Goal: Transaction & Acquisition: Purchase product/service

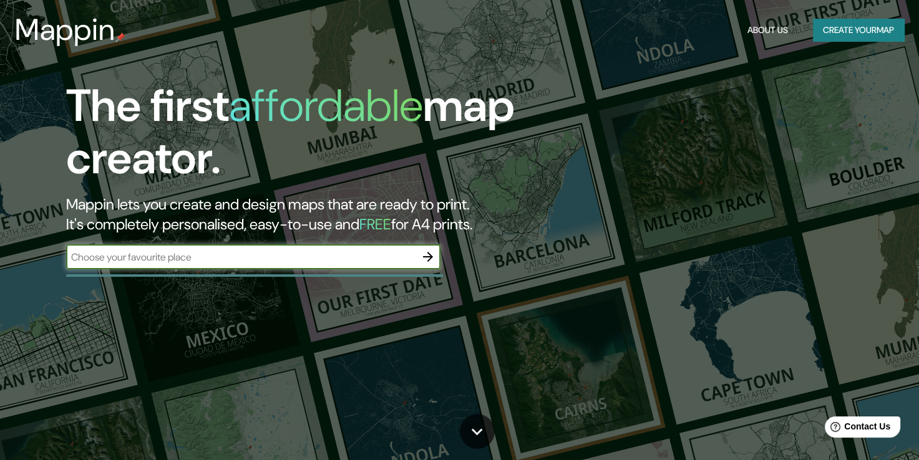
click at [348, 251] on input "text" at bounding box center [240, 257] width 349 height 14
type input "Casa 1800 [GEOGRAPHIC_DATA] [GEOGRAPHIC_DATA]"
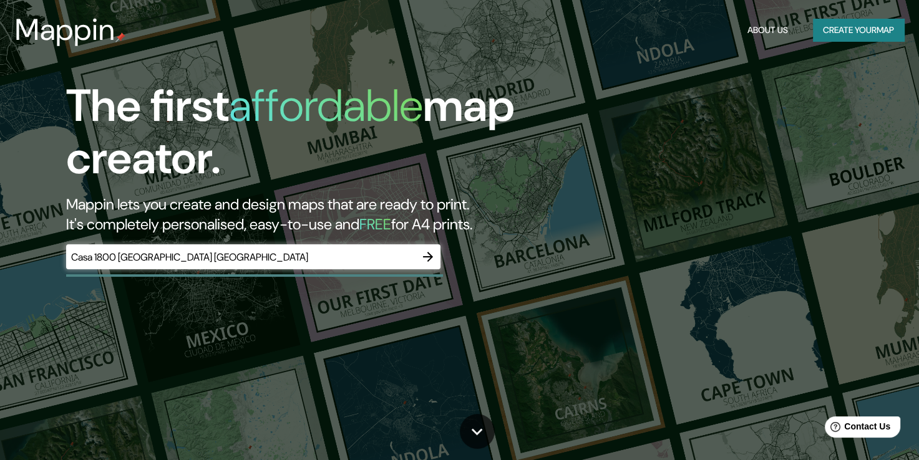
click at [352, 210] on h2 "Mappin lets you create and design maps that are ready to print. It's completely…" at bounding box center [296, 215] width 460 height 40
click at [391, 226] on h5 "FREE" at bounding box center [375, 224] width 32 height 19
click at [486, 235] on div "The first affordable map creator. Mappin lets you create and design maps that a…" at bounding box center [296, 181] width 552 height 202
click at [424, 250] on icon "button" at bounding box center [427, 257] width 15 height 15
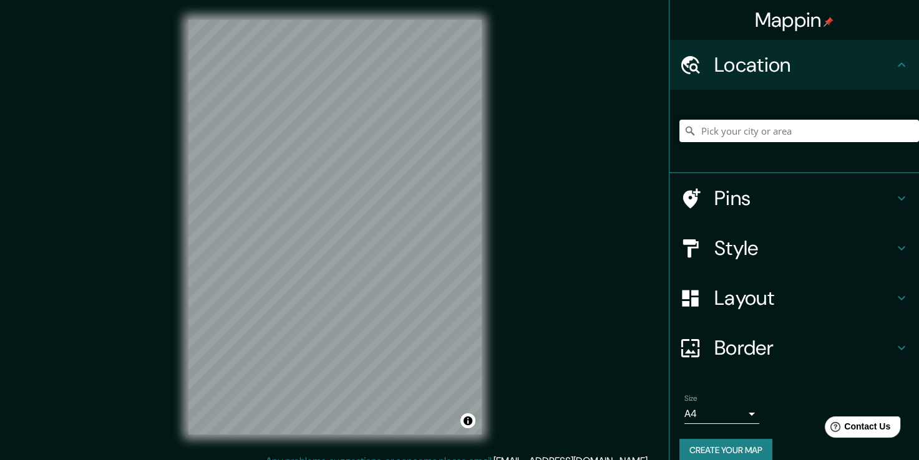
click at [484, 253] on div "© Mapbox © OpenStreetMap Improve this map" at bounding box center [334, 227] width 333 height 454
click at [512, 154] on div "Mappin Location Pins Style Layout Border Choose a border. Hint : you can make l…" at bounding box center [459, 237] width 919 height 474
click at [706, 136] on input "Pick your city or area" at bounding box center [799, 131] width 240 height 22
drag, startPoint x: 870, startPoint y: 136, endPoint x: 719, endPoint y: 134, distance: 150.4
click at [719, 134] on input "Verdé, [GEOGRAPHIC_DATA], [GEOGRAPHIC_DATA]" at bounding box center [799, 131] width 240 height 22
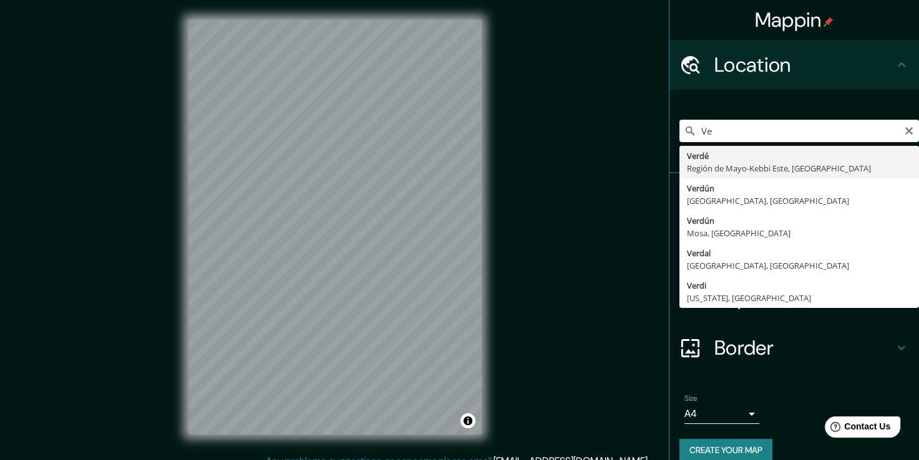
type input "V"
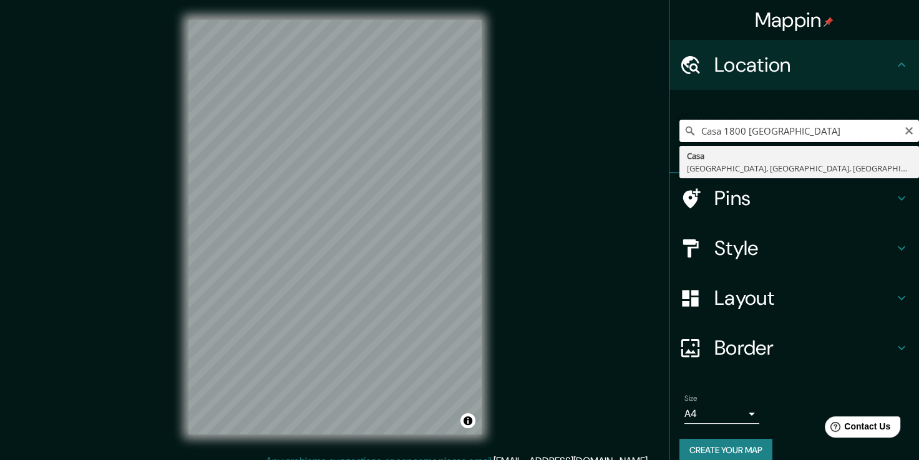
drag, startPoint x: 737, startPoint y: 132, endPoint x: 654, endPoint y: 132, distance: 83.0
click at [654, 132] on div "Mappin Location [GEOGRAPHIC_DATA] [GEOGRAPHIC_DATA], [GEOGRAPHIC_DATA], [GEOGRA…" at bounding box center [459, 237] width 919 height 474
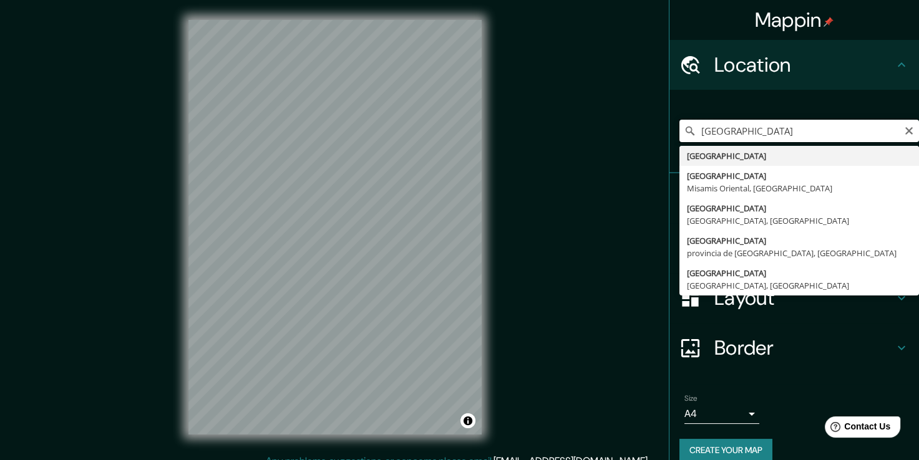
click at [794, 135] on input "[GEOGRAPHIC_DATA]" at bounding box center [799, 131] width 240 height 22
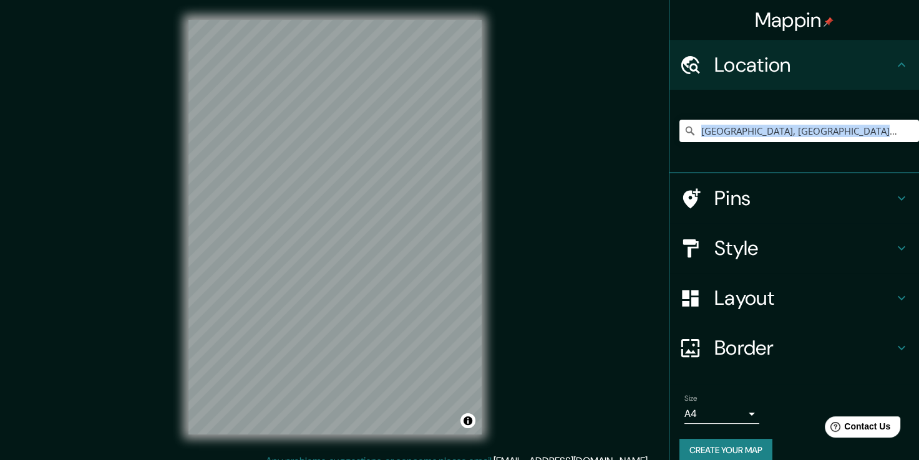
drag, startPoint x: 835, startPoint y: 159, endPoint x: 814, endPoint y: 160, distance: 21.2
click at [814, 160] on div "[GEOGRAPHIC_DATA], [GEOGRAPHIC_DATA], [GEOGRAPHIC_DATA]" at bounding box center [799, 131] width 240 height 62
click at [725, 128] on input "[GEOGRAPHIC_DATA], [GEOGRAPHIC_DATA], [GEOGRAPHIC_DATA]" at bounding box center [799, 131] width 240 height 22
drag, startPoint x: 767, startPoint y: 124, endPoint x: 901, endPoint y: 109, distance: 134.3
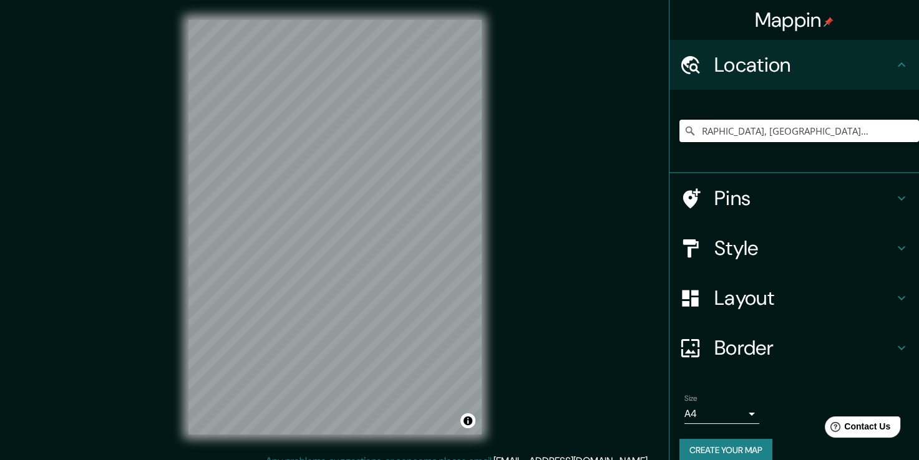
click at [901, 109] on div "[GEOGRAPHIC_DATA], [GEOGRAPHIC_DATA], [GEOGRAPHIC_DATA]" at bounding box center [799, 131] width 240 height 62
click at [886, 126] on input "[GEOGRAPHIC_DATA], [GEOGRAPHIC_DATA], [GEOGRAPHIC_DATA]" at bounding box center [799, 131] width 240 height 22
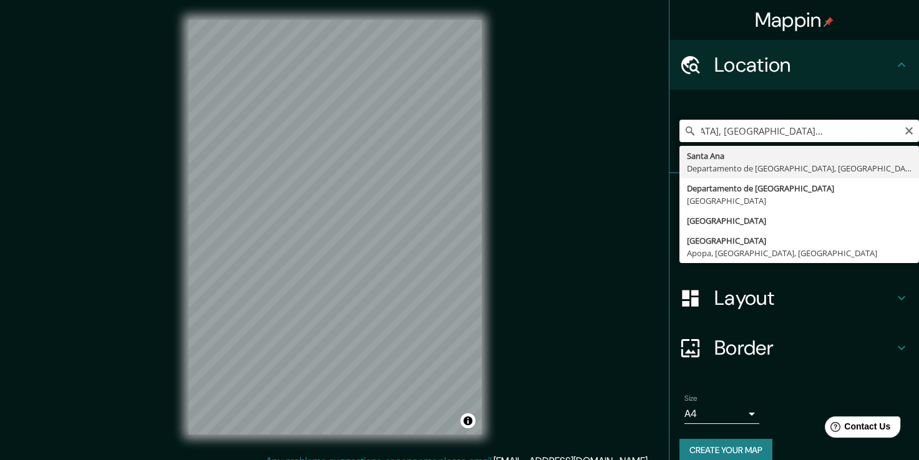
scroll to position [0, 0]
drag, startPoint x: 740, startPoint y: 134, endPoint x: 626, endPoint y: 136, distance: 113.6
click at [626, 136] on div "Mappin Location [GEOGRAPHIC_DATA], [GEOGRAPHIC_DATA], [GEOGRAPHIC_DATA] casa 18…" at bounding box center [459, 237] width 919 height 474
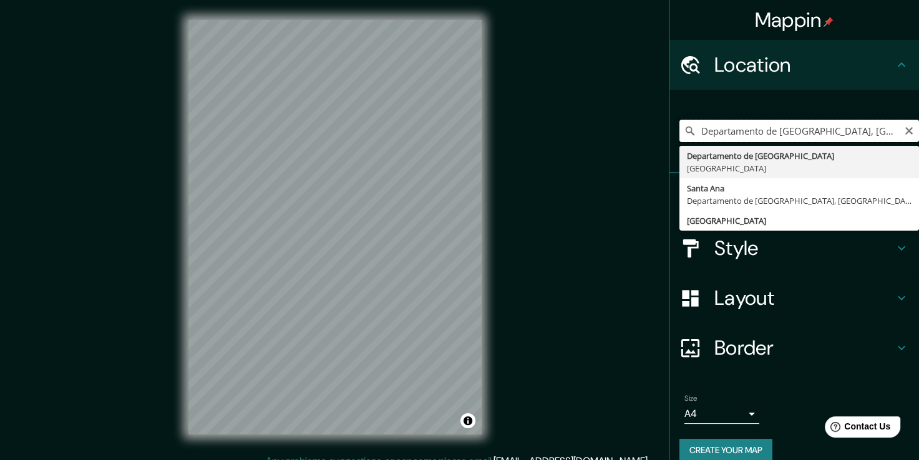
drag, startPoint x: 789, startPoint y: 130, endPoint x: 799, endPoint y: 130, distance: 10.0
click at [799, 130] on input "Departamento de [GEOGRAPHIC_DATA], [GEOGRAPHIC_DATA] casa 1800" at bounding box center [799, 131] width 240 height 22
click at [830, 127] on input "Departamento de [GEOGRAPHIC_DATA], [GEOGRAPHIC_DATA] casa 1800" at bounding box center [799, 131] width 240 height 22
click at [819, 131] on input "Departamento de [GEOGRAPHIC_DATA], [GEOGRAPHIC_DATA] casa 1800" at bounding box center [799, 131] width 240 height 22
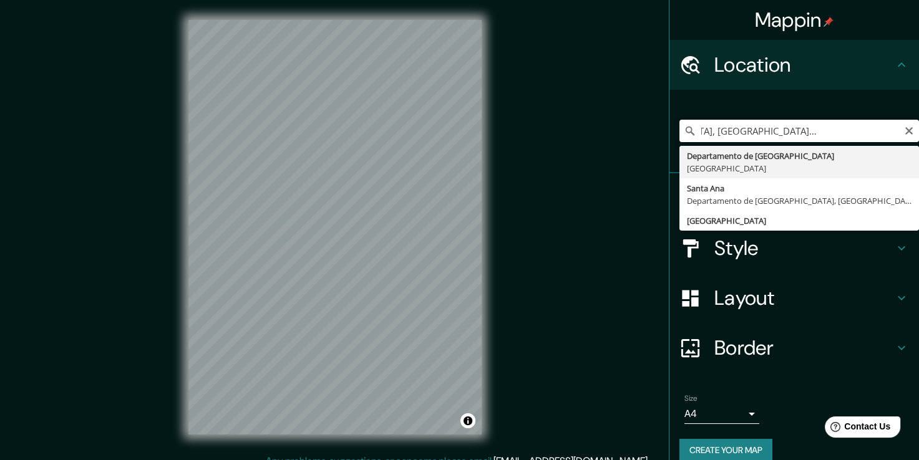
drag, startPoint x: 841, startPoint y: 131, endPoint x: 910, endPoint y: 139, distance: 69.7
click at [910, 139] on div "Mappin Location [GEOGRAPHIC_DATA], [GEOGRAPHIC_DATA] [GEOGRAPHIC_DATA] casa 180…" at bounding box center [794, 230] width 250 height 460
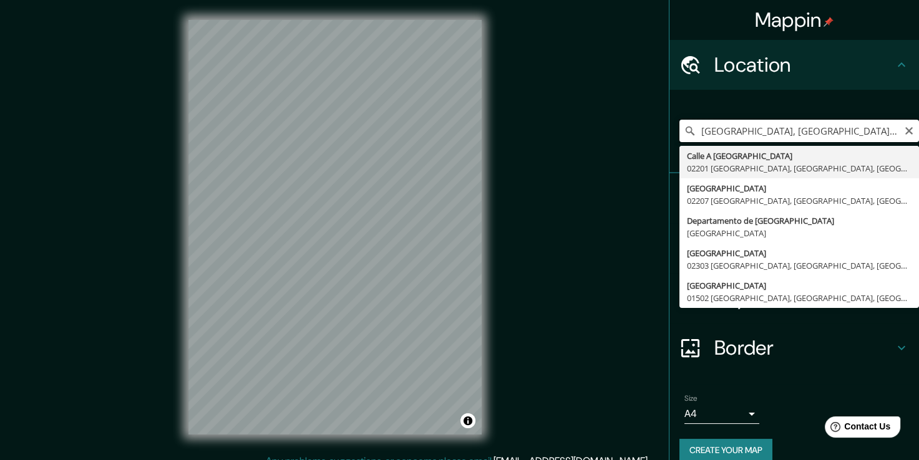
scroll to position [0, 0]
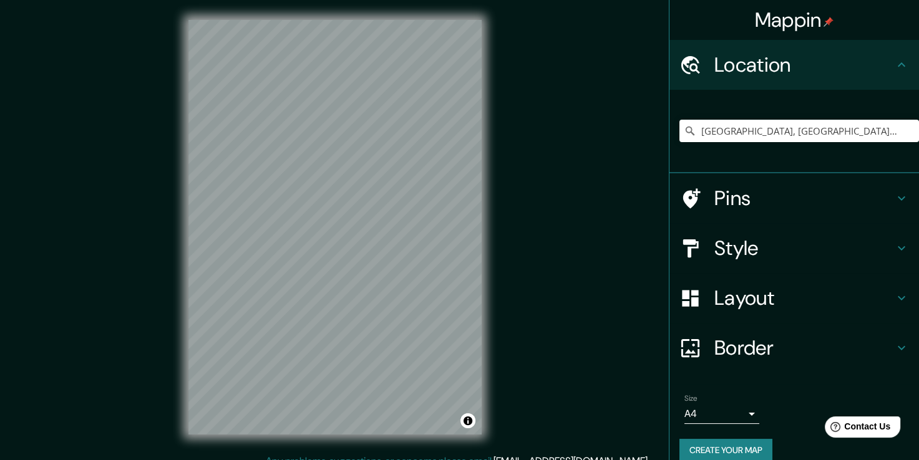
click at [897, 245] on icon at bounding box center [901, 248] width 15 height 15
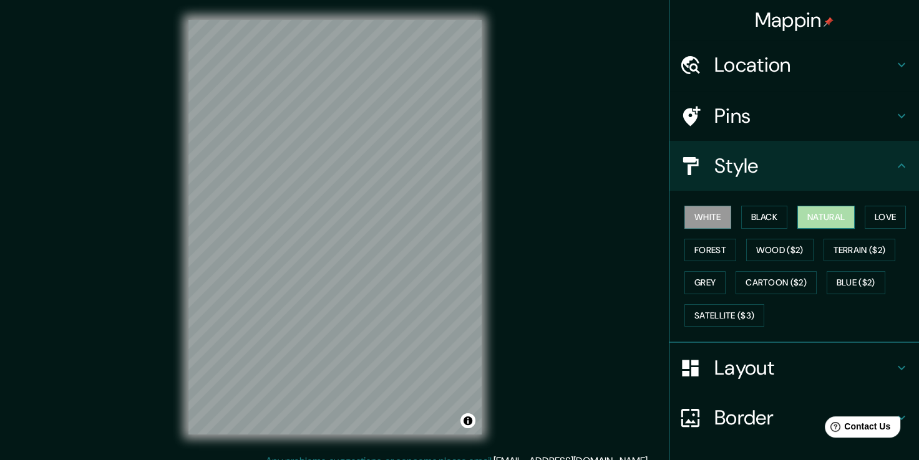
click at [807, 221] on button "Natural" at bounding box center [825, 217] width 57 height 23
click at [717, 246] on button "Forest" at bounding box center [710, 250] width 52 height 23
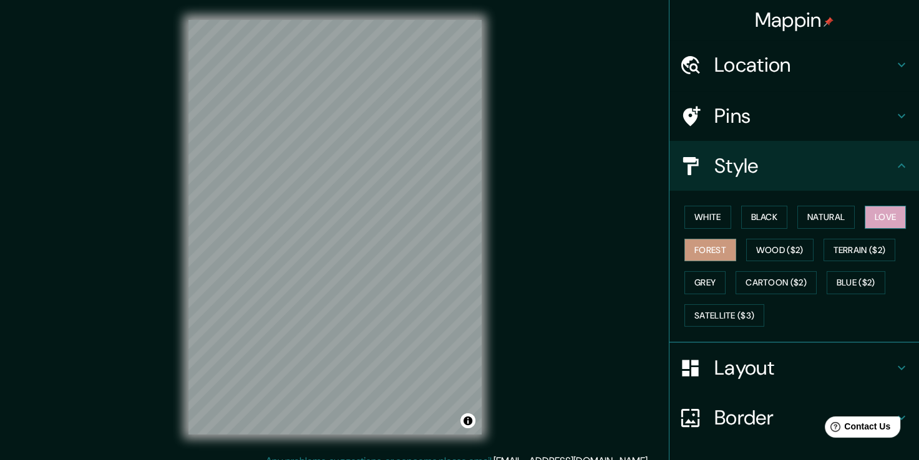
click at [865, 216] on button "Love" at bounding box center [885, 217] width 41 height 23
click at [749, 217] on button "Black" at bounding box center [764, 217] width 47 height 23
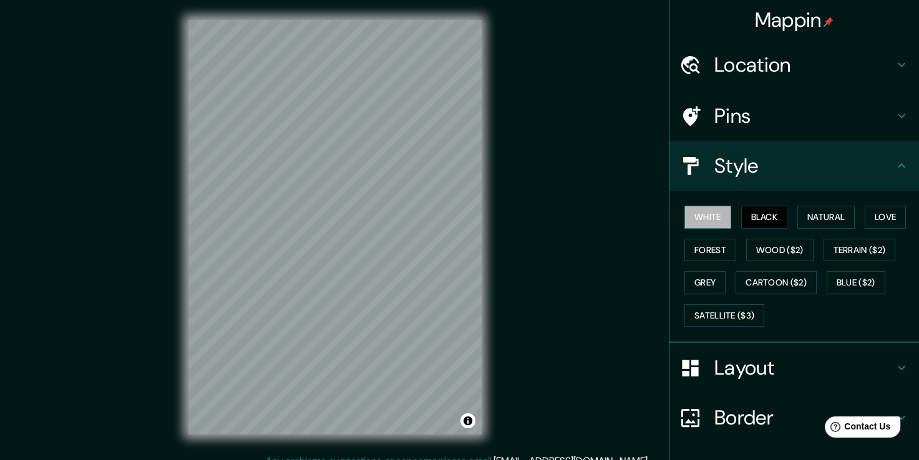
click at [707, 219] on button "White" at bounding box center [707, 217] width 47 height 23
click at [817, 213] on button "Natural" at bounding box center [825, 217] width 57 height 23
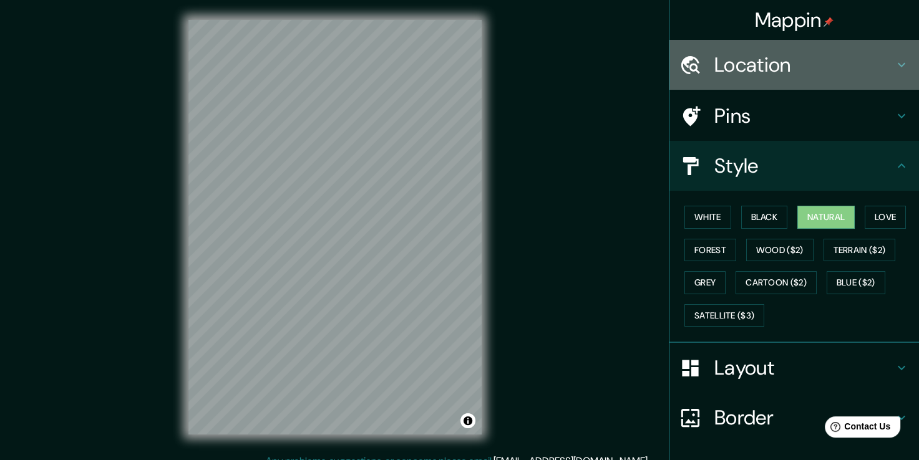
drag, startPoint x: 802, startPoint y: 46, endPoint x: 797, endPoint y: 65, distance: 19.4
click at [797, 65] on div "Location" at bounding box center [794, 65] width 250 height 50
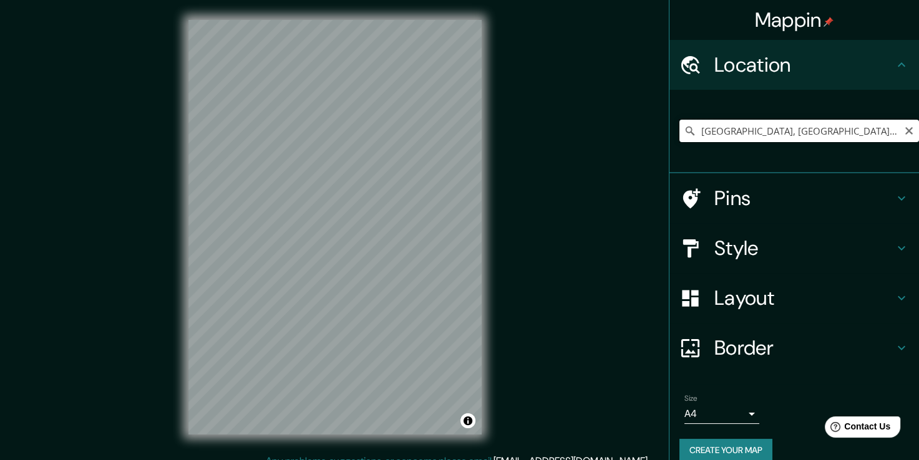
click at [723, 130] on input "[GEOGRAPHIC_DATA], [GEOGRAPHIC_DATA], [GEOGRAPHIC_DATA]" at bounding box center [799, 131] width 240 height 22
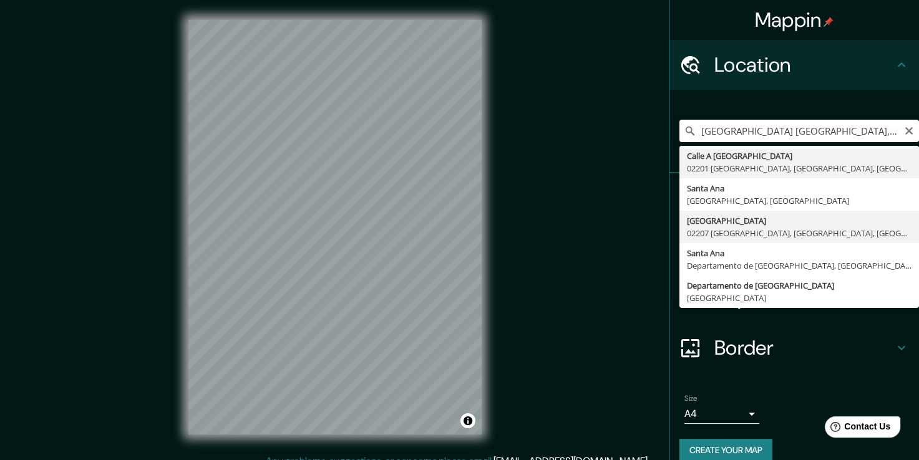
type input "[GEOGRAPHIC_DATA] [GEOGRAPHIC_DATA], [GEOGRAPHIC_DATA], [GEOGRAPHIC_DATA]"
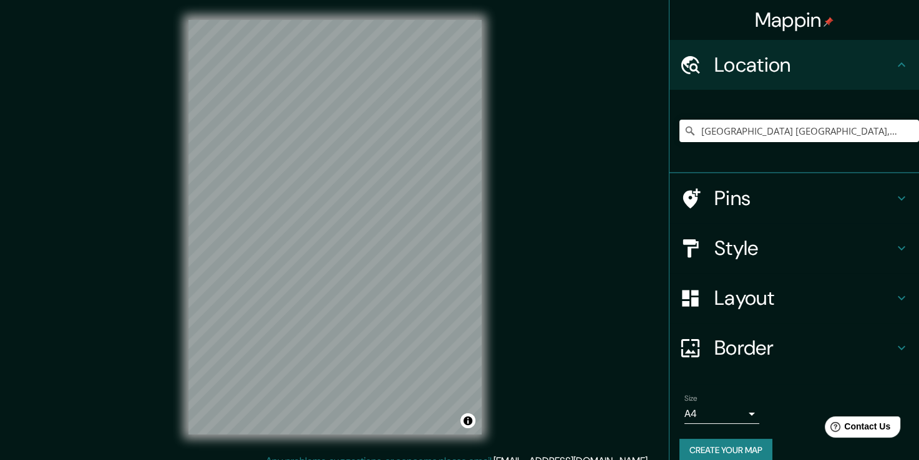
click at [331, 460] on html "Mappin Location [GEOGRAPHIC_DATA] [GEOGRAPHIC_DATA], [GEOGRAPHIC_DATA], [GEOGRA…" at bounding box center [459, 230] width 919 height 460
click at [249, 460] on html "Mappin Location [GEOGRAPHIC_DATA] [GEOGRAPHIC_DATA], [GEOGRAPHIC_DATA], [GEOGRA…" at bounding box center [459, 230] width 919 height 460
click at [177, 343] on div "© Mapbox © OpenStreetMap Improve this map" at bounding box center [334, 227] width 333 height 454
click at [294, 281] on div at bounding box center [293, 278] width 10 height 10
click at [264, 299] on div at bounding box center [260, 298] width 10 height 10
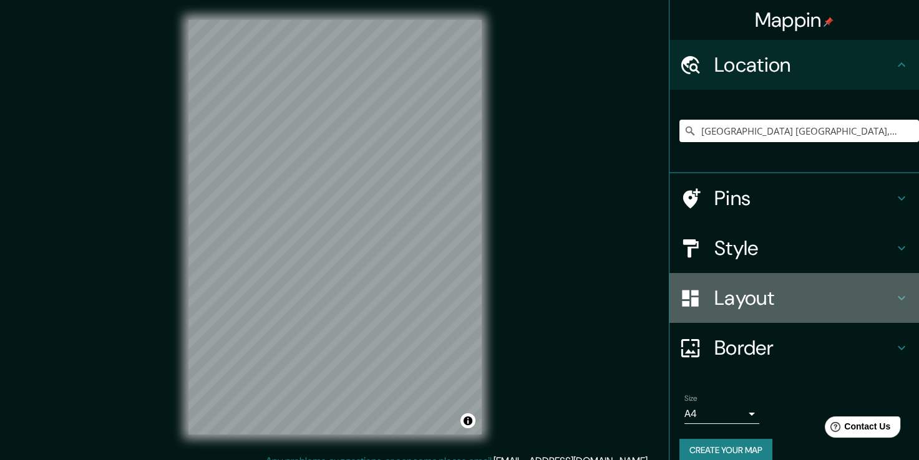
click at [754, 298] on h4 "Layout" at bounding box center [804, 298] width 180 height 25
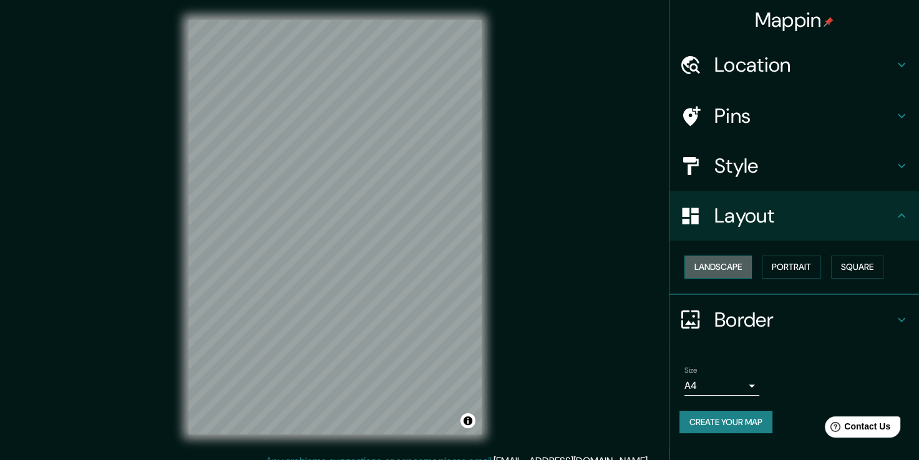
click at [729, 268] on button "Landscape" at bounding box center [717, 267] width 67 height 23
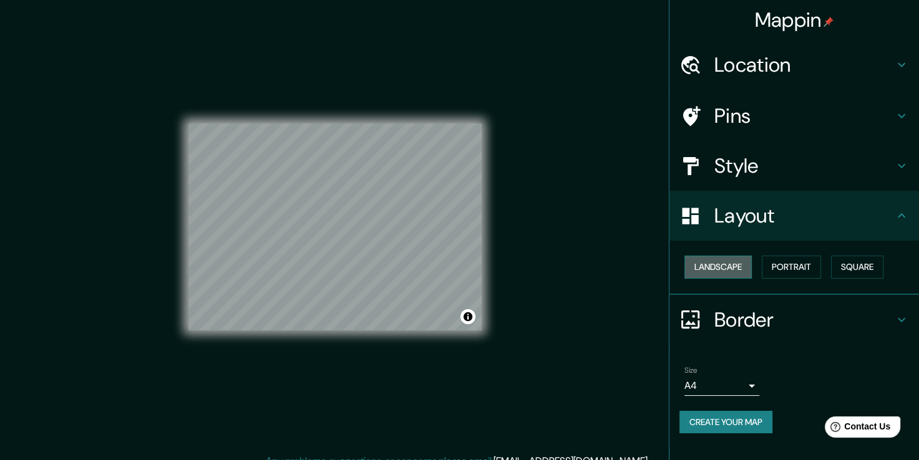
click at [729, 268] on button "Landscape" at bounding box center [717, 267] width 67 height 23
click at [778, 268] on button "Portrait" at bounding box center [791, 267] width 59 height 23
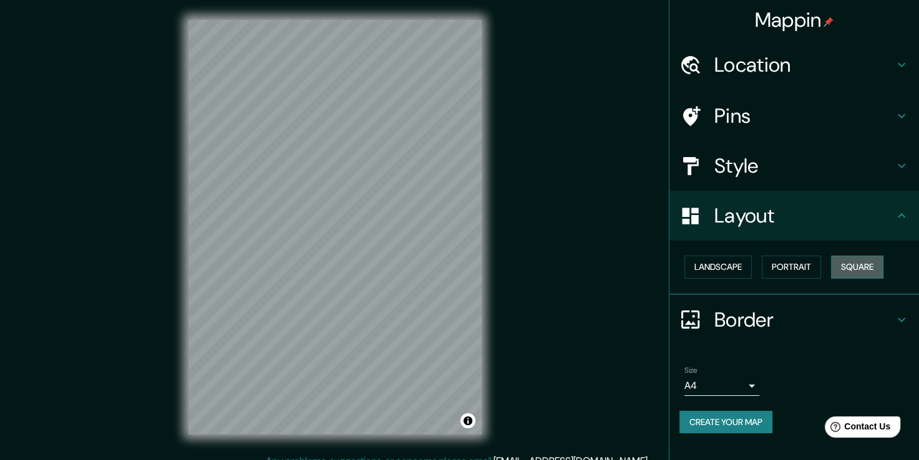
click at [852, 261] on button "Square" at bounding box center [857, 267] width 52 height 23
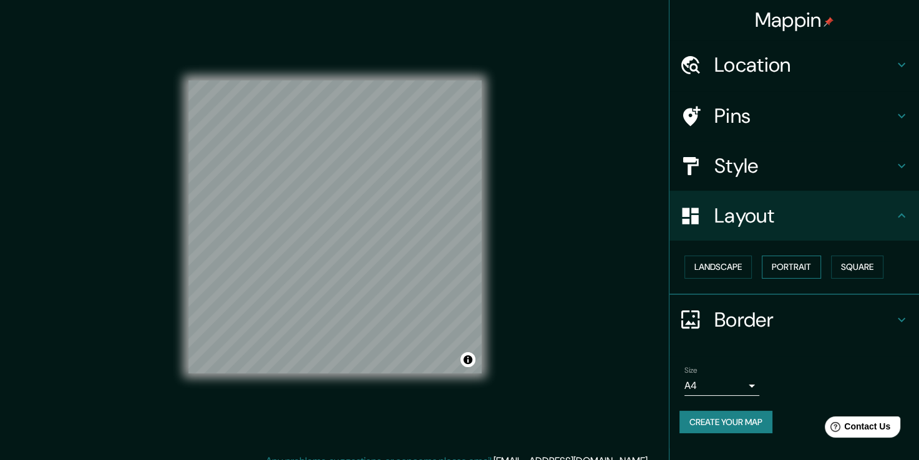
click at [795, 268] on button "Portrait" at bounding box center [791, 267] width 59 height 23
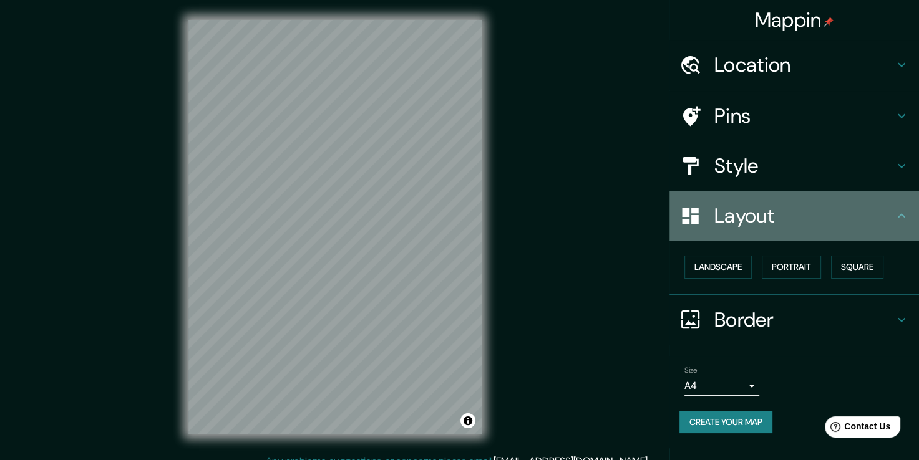
click at [840, 228] on div "Layout" at bounding box center [794, 216] width 250 height 50
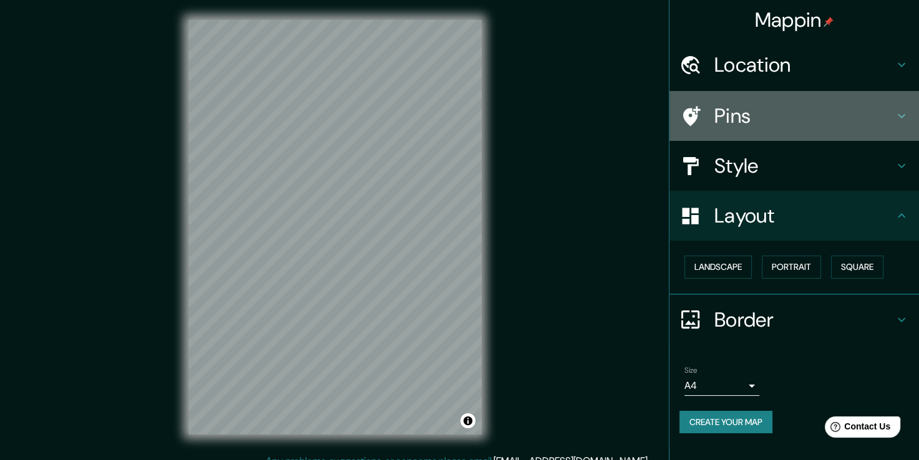
click at [892, 122] on h4 "Pins" at bounding box center [804, 116] width 180 height 25
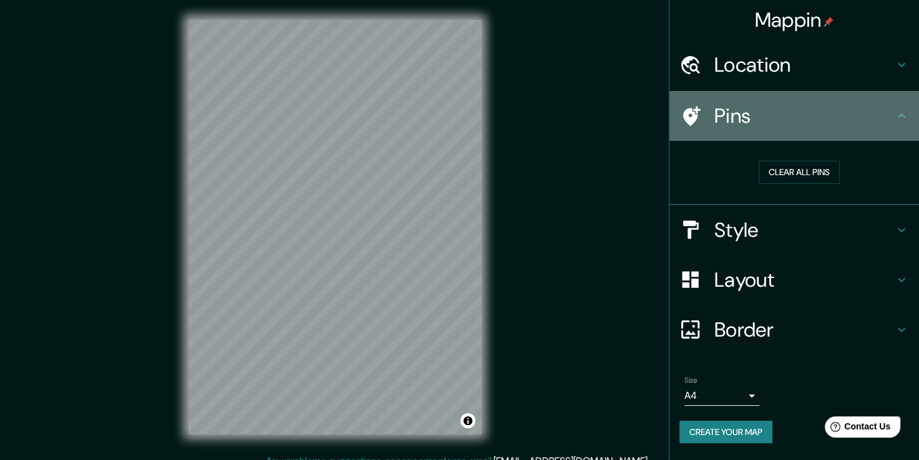
click at [892, 122] on h4 "Pins" at bounding box center [804, 116] width 180 height 25
click at [890, 115] on h4 "Pins" at bounding box center [804, 116] width 180 height 25
click at [903, 112] on icon at bounding box center [901, 116] width 15 height 15
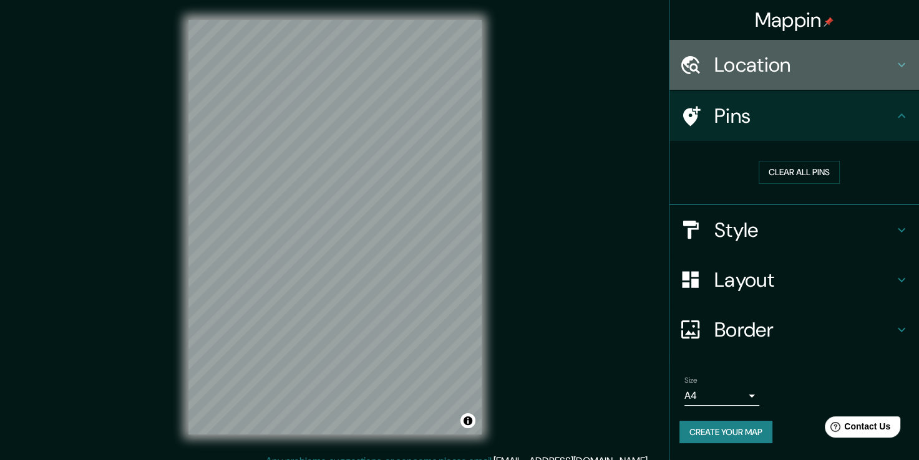
click at [899, 66] on icon at bounding box center [901, 64] width 15 height 15
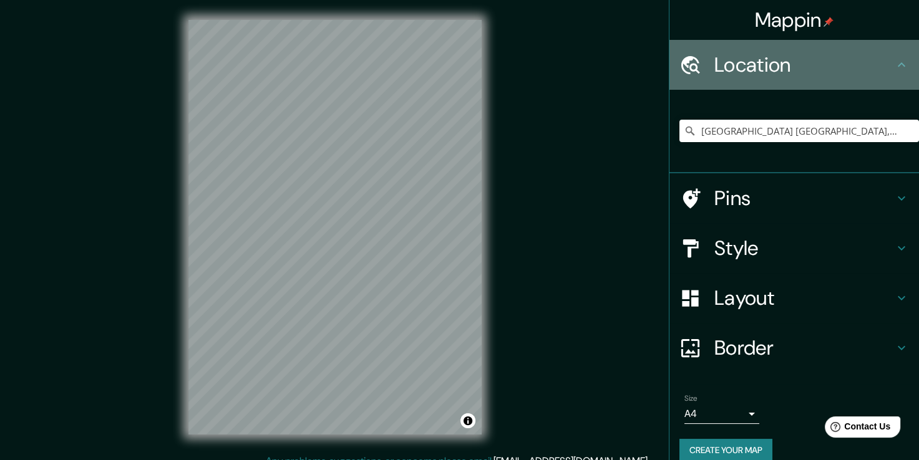
click at [899, 66] on div "Location" at bounding box center [794, 65] width 250 height 50
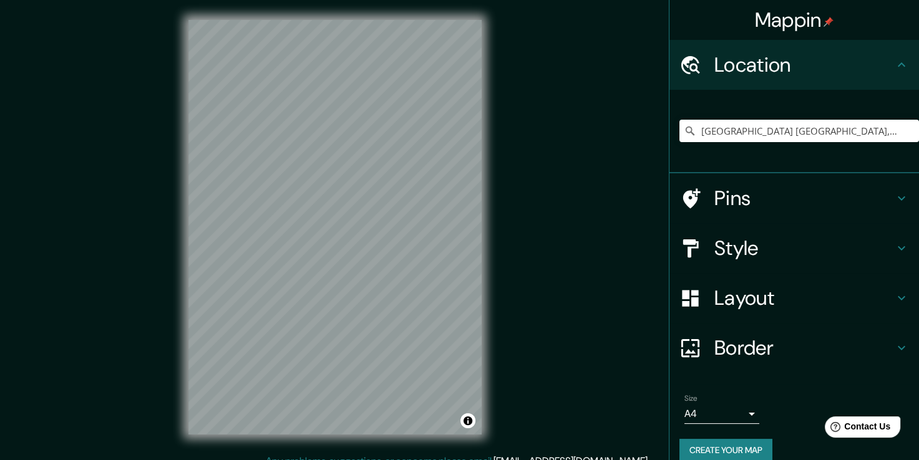
click at [614, 209] on div "Mappin Location [GEOGRAPHIC_DATA] [GEOGRAPHIC_DATA], [GEOGRAPHIC_DATA], [GEOGRA…" at bounding box center [459, 237] width 919 height 474
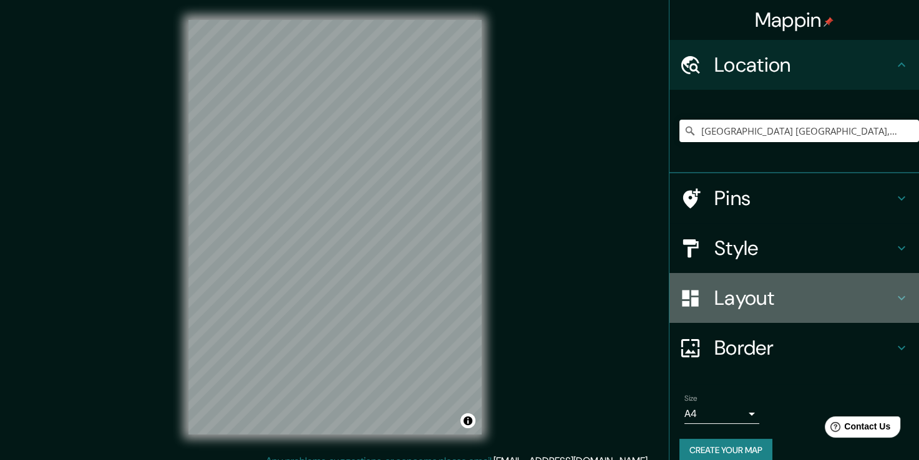
click at [747, 286] on h4 "Layout" at bounding box center [804, 298] width 180 height 25
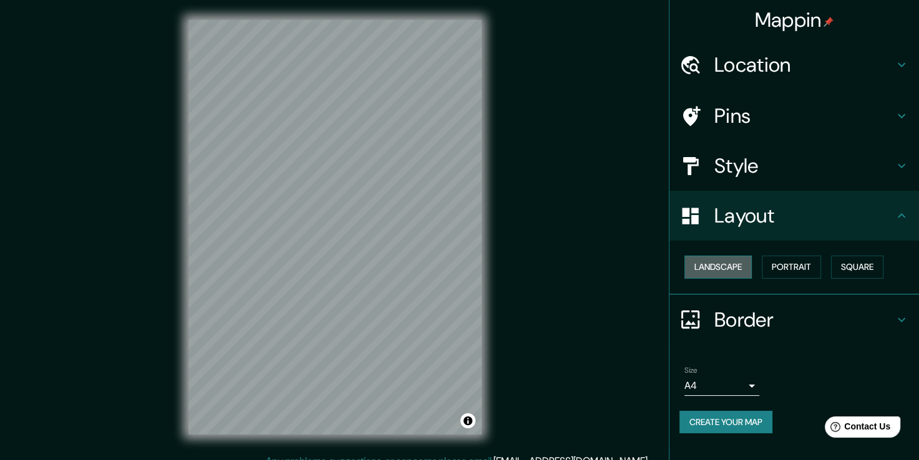
click at [719, 276] on button "Landscape" at bounding box center [717, 267] width 67 height 23
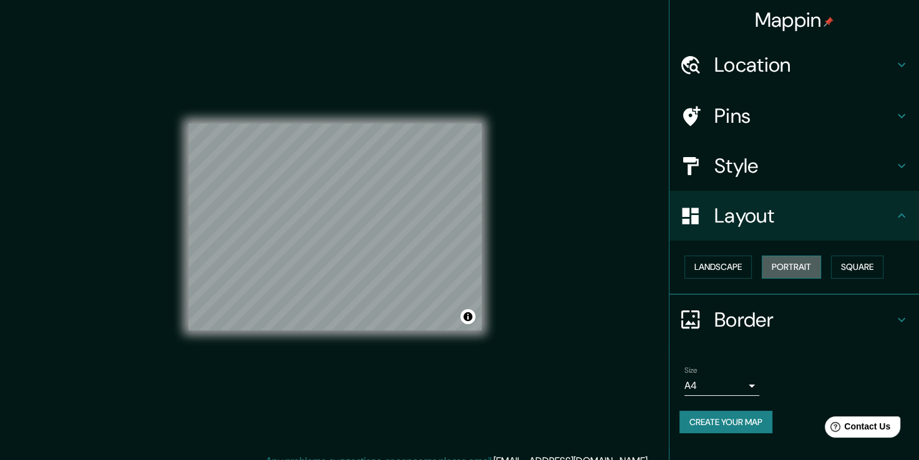
click at [764, 268] on button "Portrait" at bounding box center [791, 267] width 59 height 23
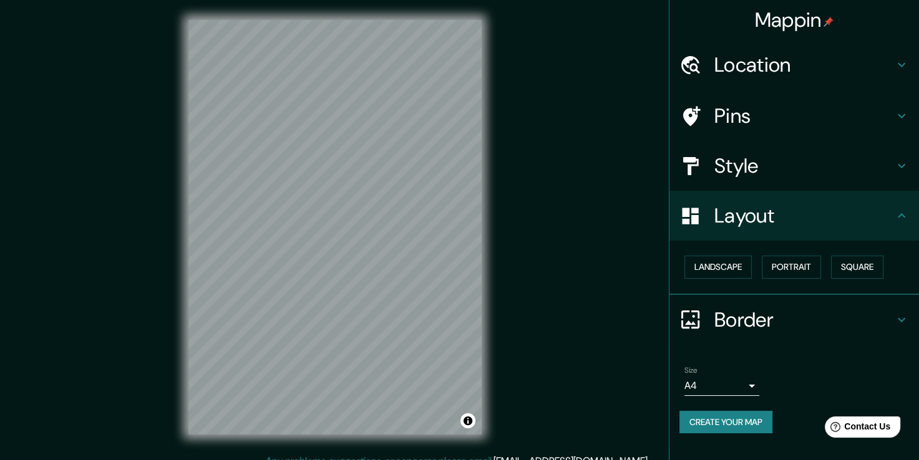
click at [886, 246] on div "Landscape [GEOGRAPHIC_DATA]" at bounding box center [794, 268] width 250 height 54
click at [878, 267] on button "Square" at bounding box center [857, 267] width 52 height 23
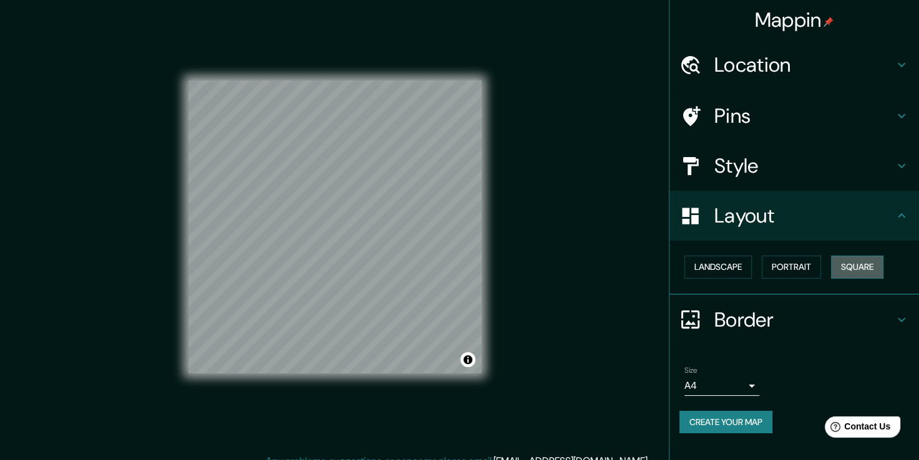
click at [878, 267] on button "Square" at bounding box center [857, 267] width 52 height 23
click at [811, 270] on button "Portrait" at bounding box center [791, 267] width 59 height 23
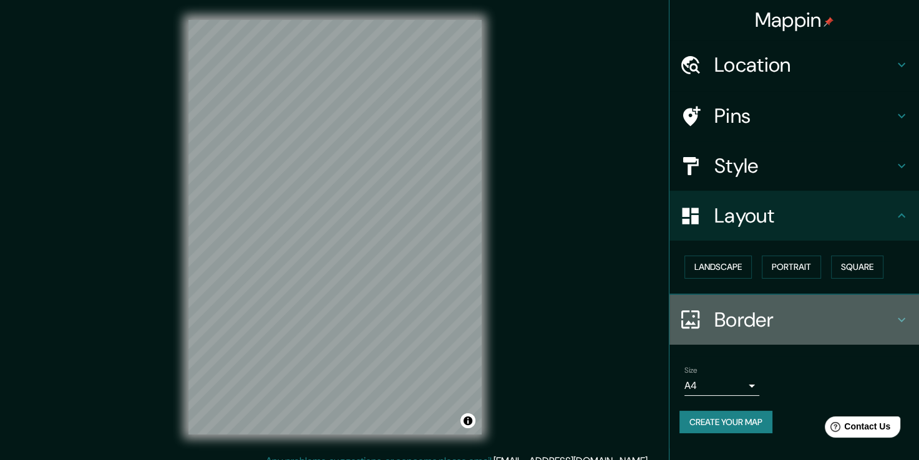
click at [837, 308] on h4 "Border" at bounding box center [804, 320] width 180 height 25
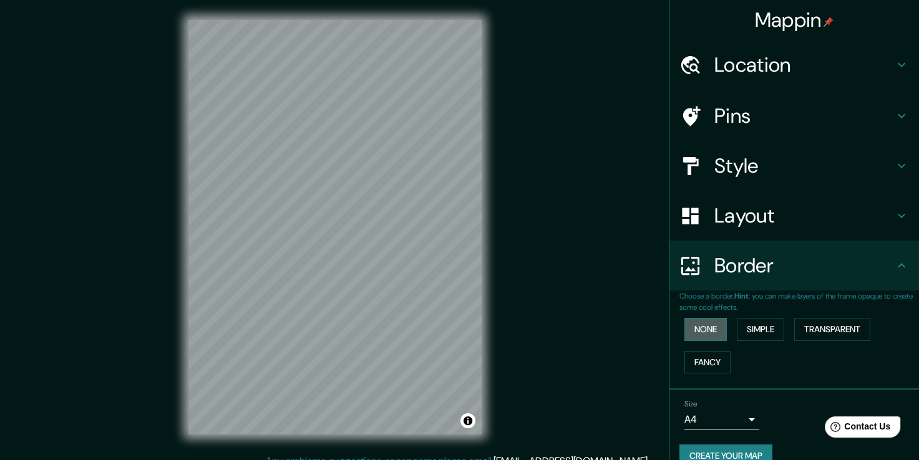
click at [702, 325] on button "None" at bounding box center [705, 329] width 42 height 23
click at [744, 324] on button "Simple" at bounding box center [760, 329] width 47 height 23
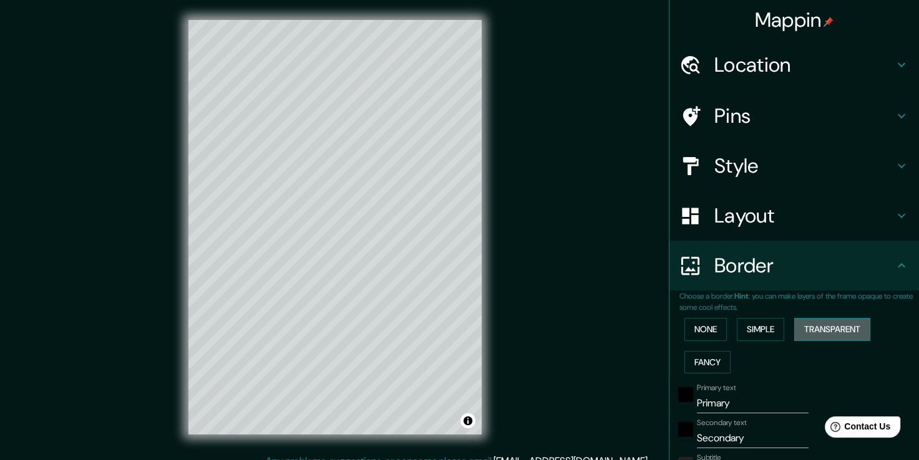
click at [827, 322] on button "Transparent" at bounding box center [832, 329] width 76 height 23
click at [711, 357] on button "Fancy" at bounding box center [707, 362] width 46 height 23
click at [702, 342] on div "None Simple Transparent Fancy" at bounding box center [799, 346] width 240 height 66
click at [700, 328] on button "None" at bounding box center [705, 329] width 42 height 23
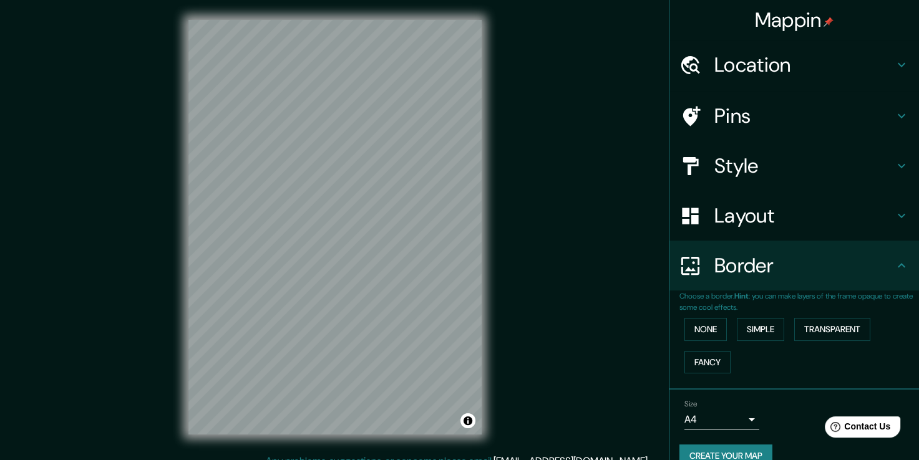
click at [518, 172] on div "Mappin Location [GEOGRAPHIC_DATA] [GEOGRAPHIC_DATA], [GEOGRAPHIC_DATA], [GEOGRA…" at bounding box center [459, 237] width 919 height 474
